Goal: Task Accomplishment & Management: Use online tool/utility

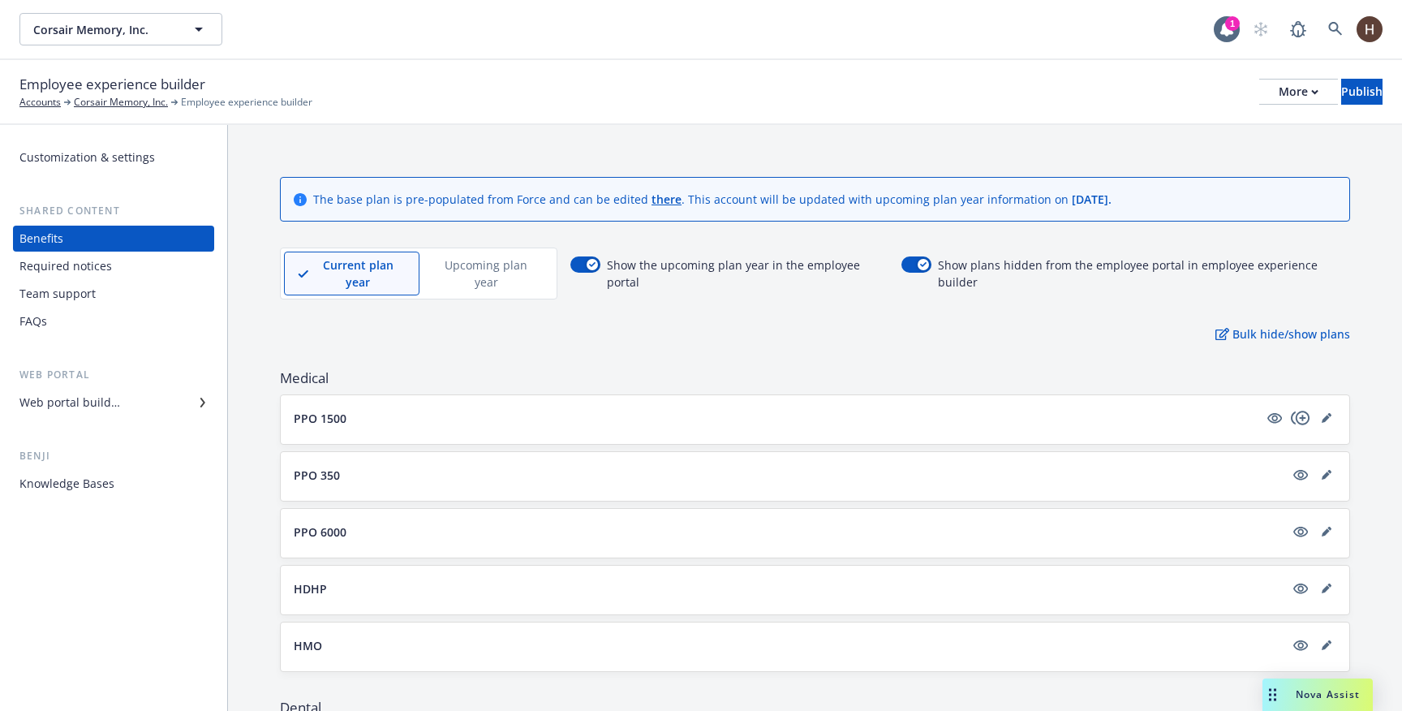
click at [173, 395] on div "Web portal builder" at bounding box center [113, 402] width 188 height 26
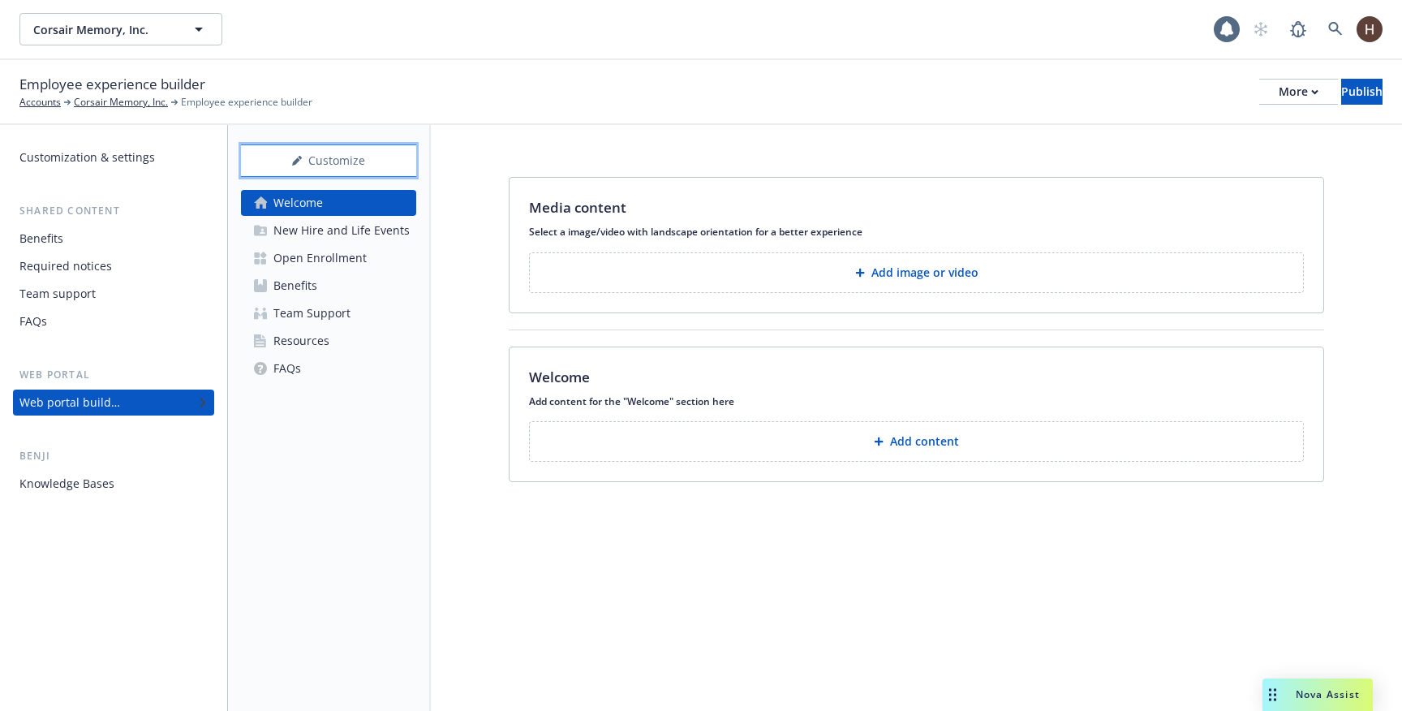
click at [327, 168] on div "Customize" at bounding box center [328, 160] width 175 height 31
